Goal: Find specific page/section: Find specific page/section

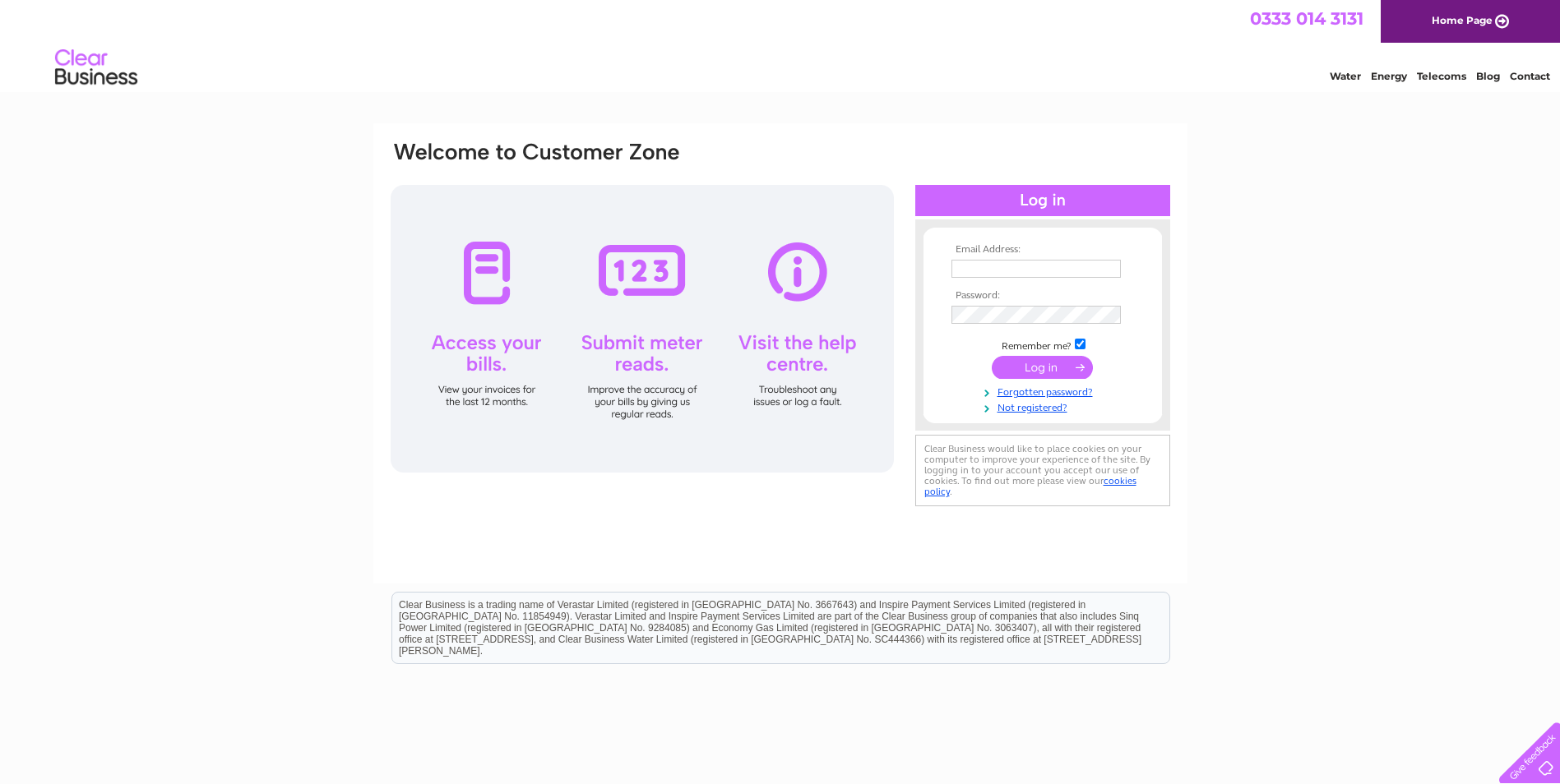
type input "[EMAIL_ADDRESS][DOMAIN_NAME]"
click at [1037, 367] on input "submit" at bounding box center [1042, 367] width 101 height 23
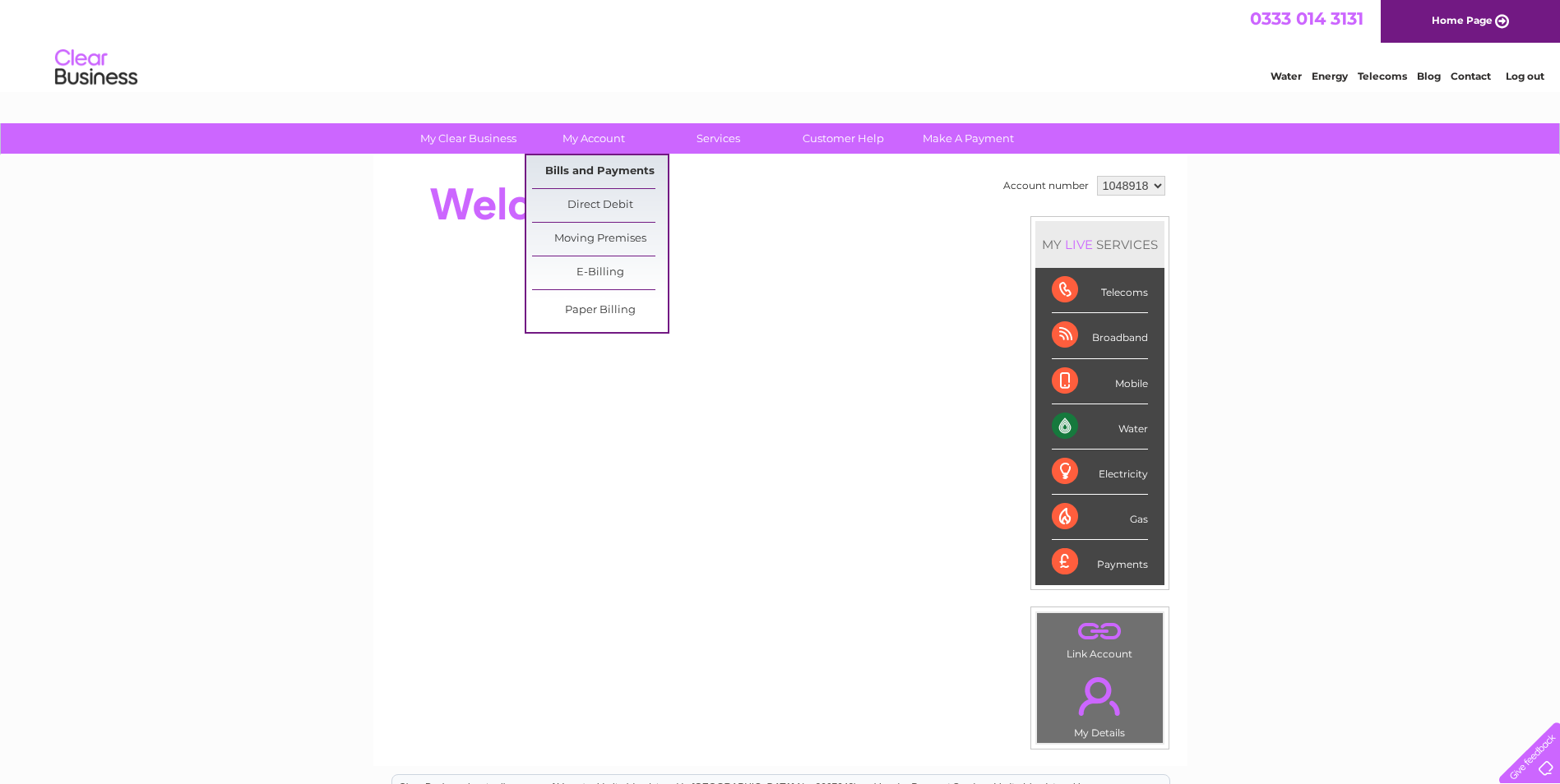
click at [589, 172] on link "Bills and Payments" at bounding box center [600, 172] width 136 height 33
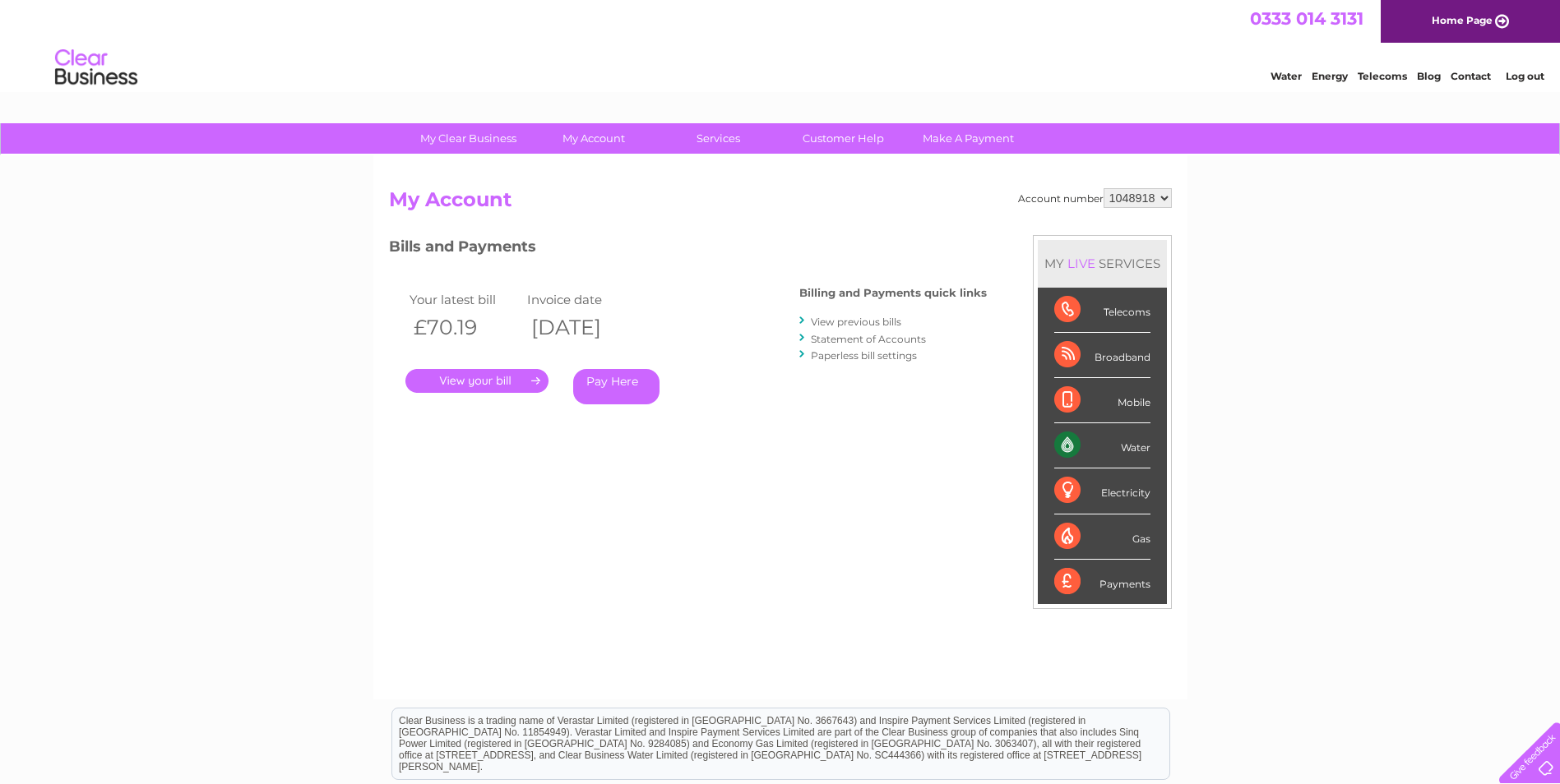
click at [476, 371] on link "." at bounding box center [476, 381] width 143 height 24
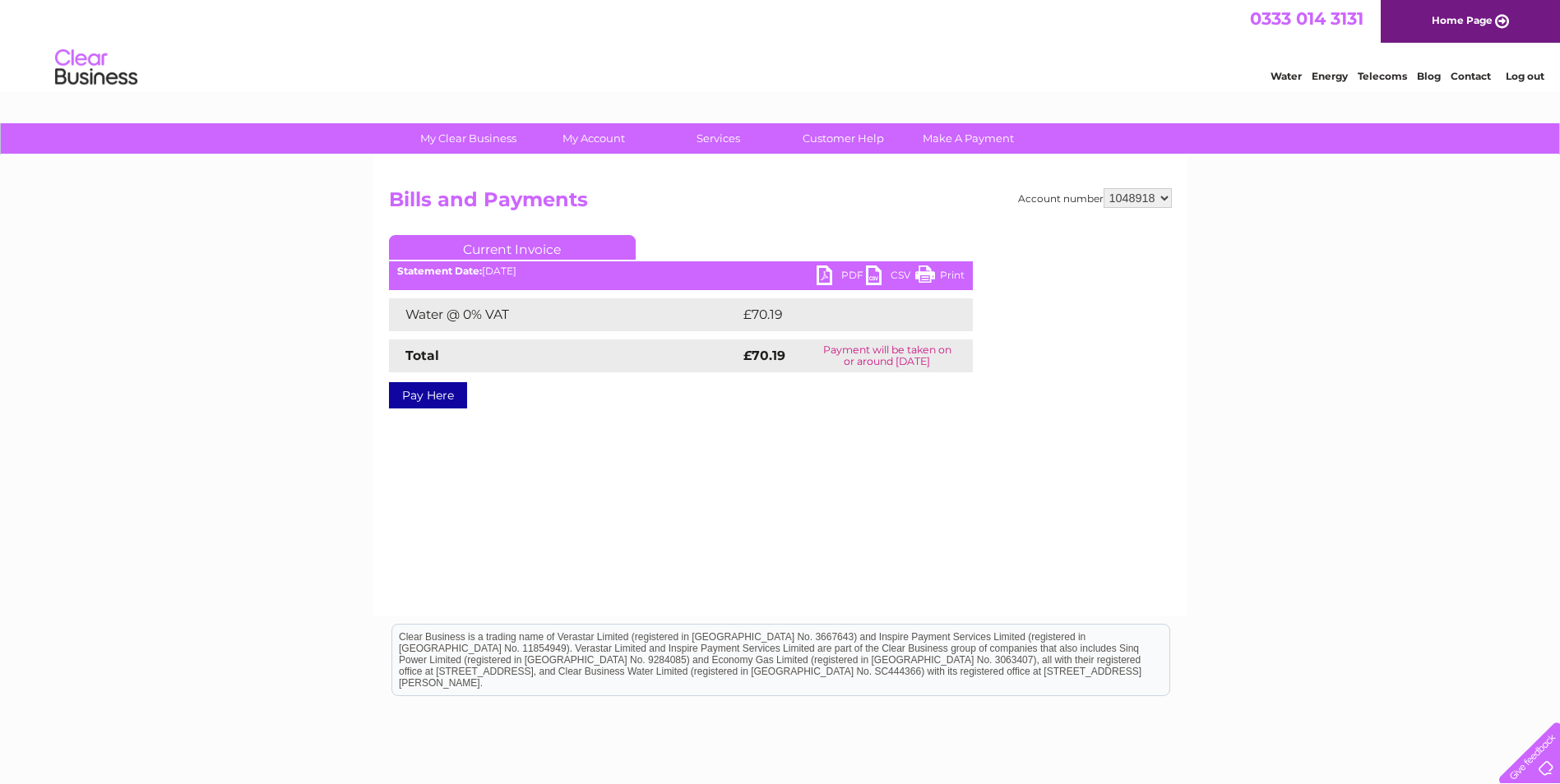
click at [937, 265] on ul "Current Invoice" at bounding box center [681, 250] width 584 height 30
click at [936, 273] on link "Print" at bounding box center [939, 277] width 49 height 24
